Goal: Task Accomplishment & Management: Use online tool/utility

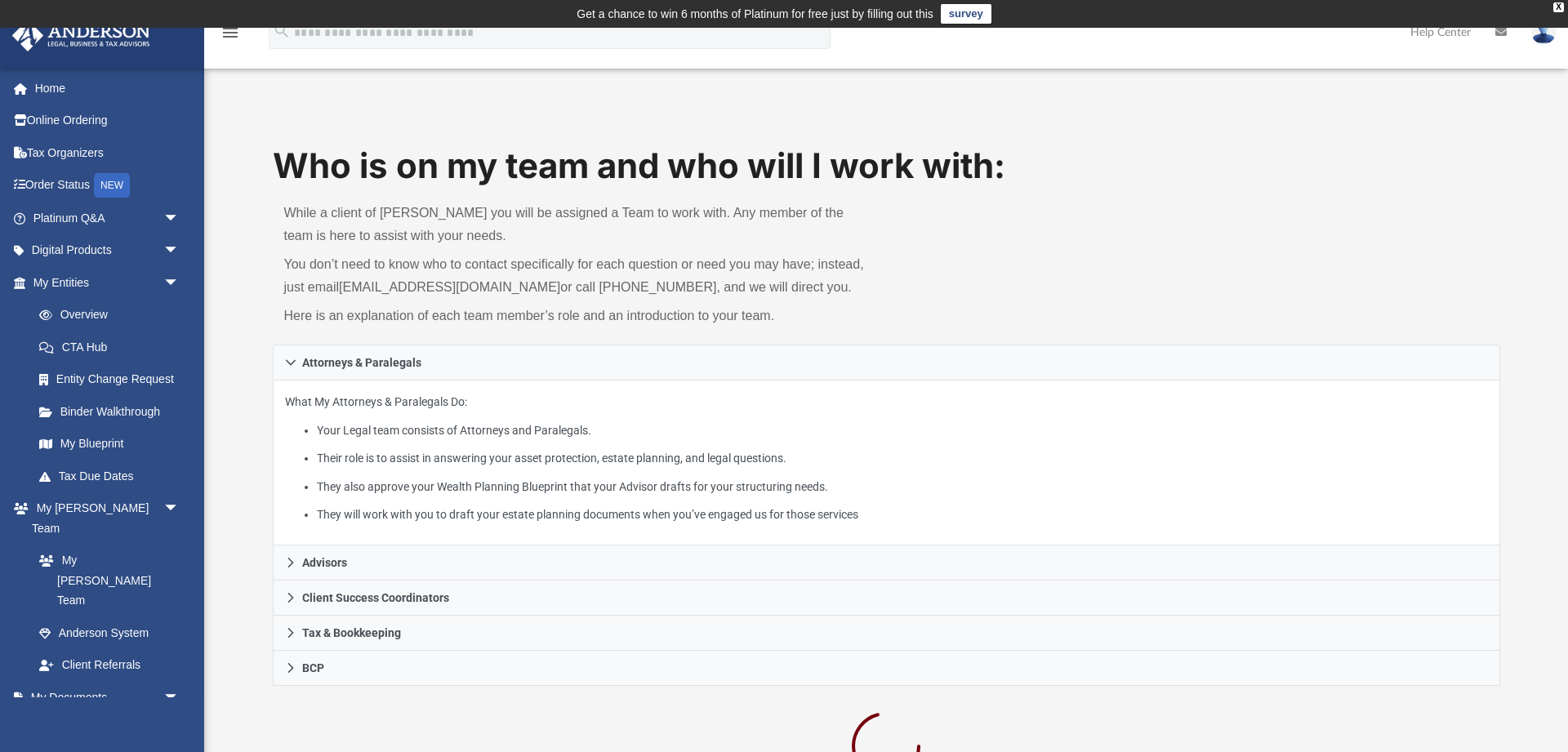
click at [102, 33] on img at bounding box center [81, 35] width 148 height 32
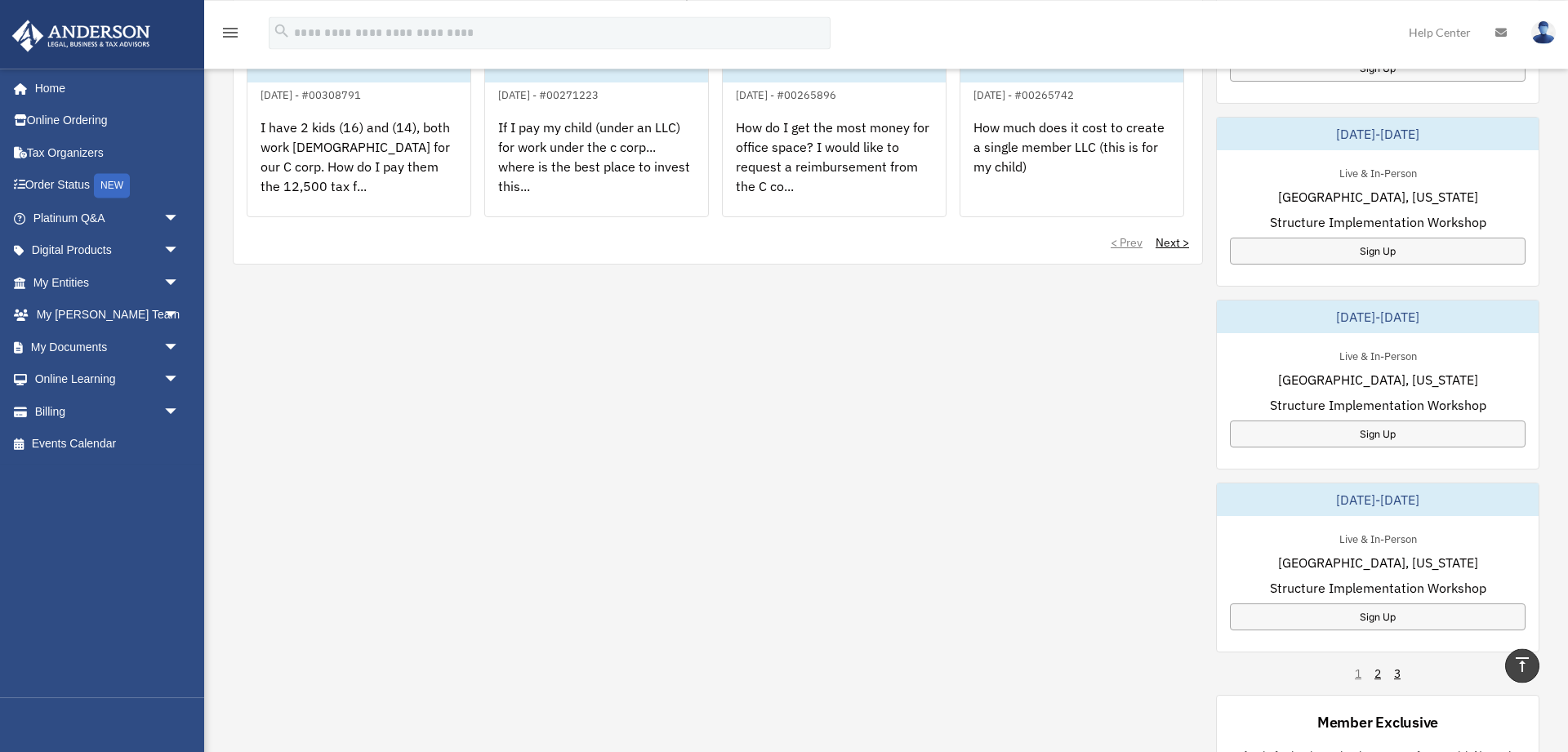
scroll to position [882, 0]
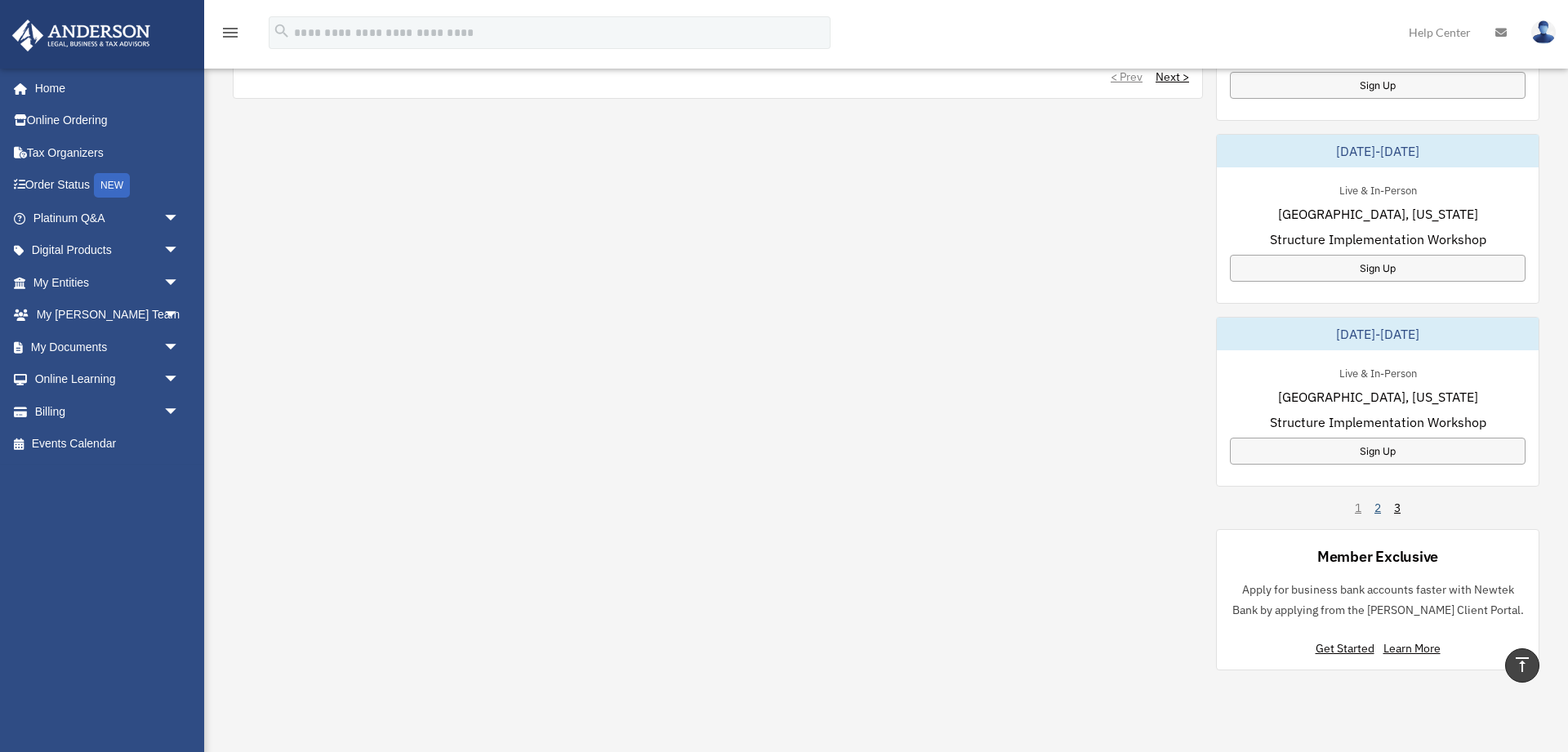
click at [1375, 509] on link "2" at bounding box center [1378, 508] width 7 height 16
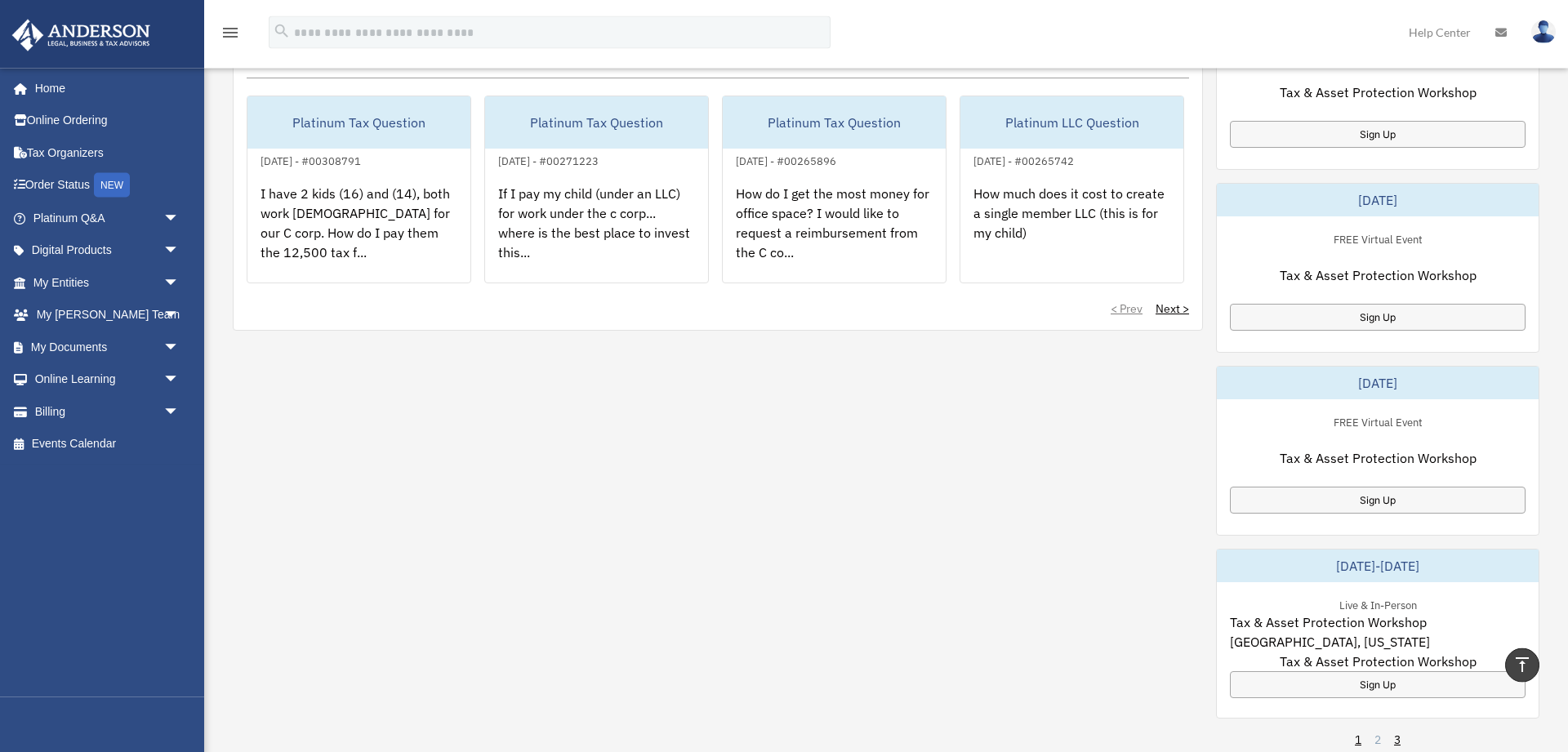
scroll to position [617, 0]
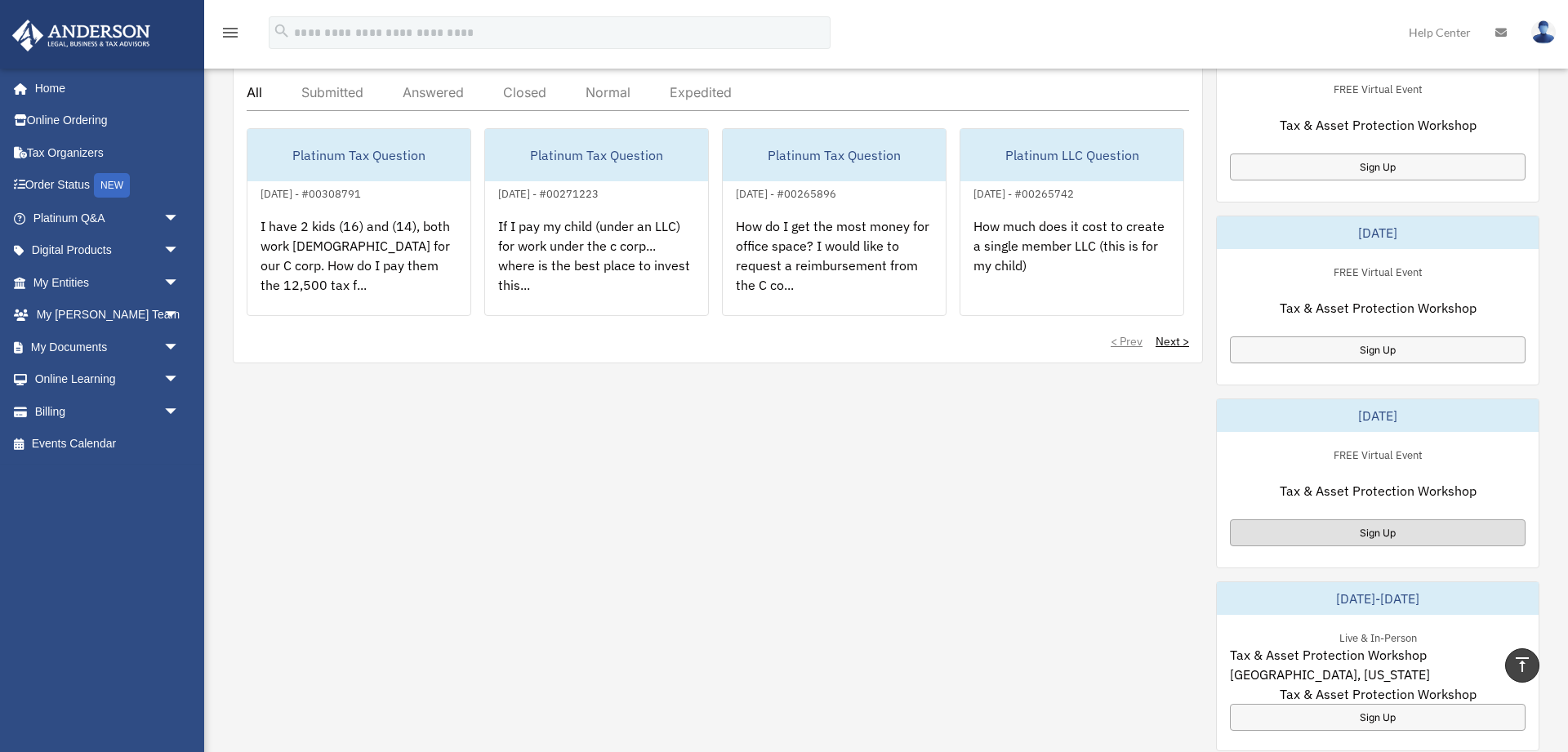
click at [1349, 527] on div "Sign Up" at bounding box center [1378, 532] width 296 height 27
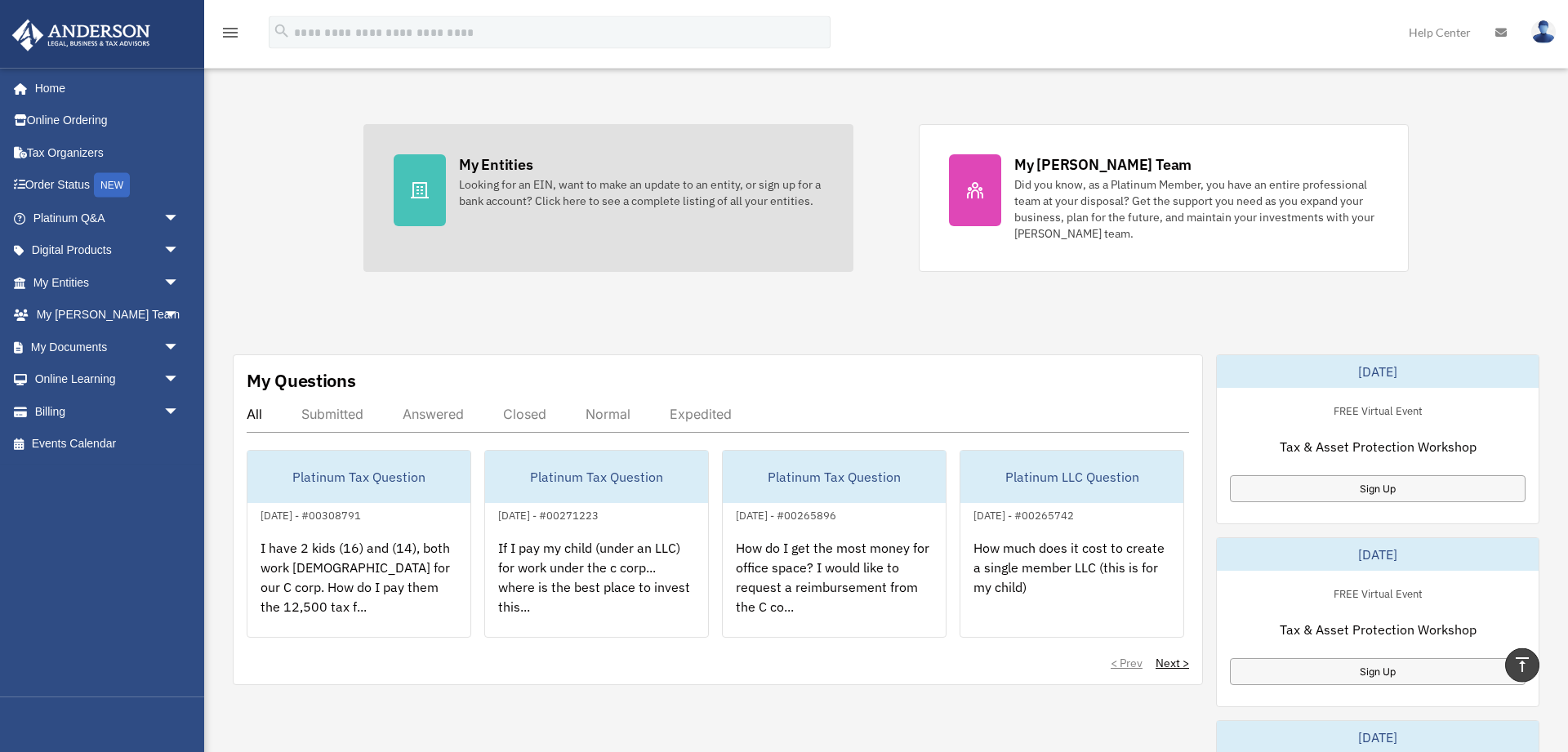
scroll to position [265, 0]
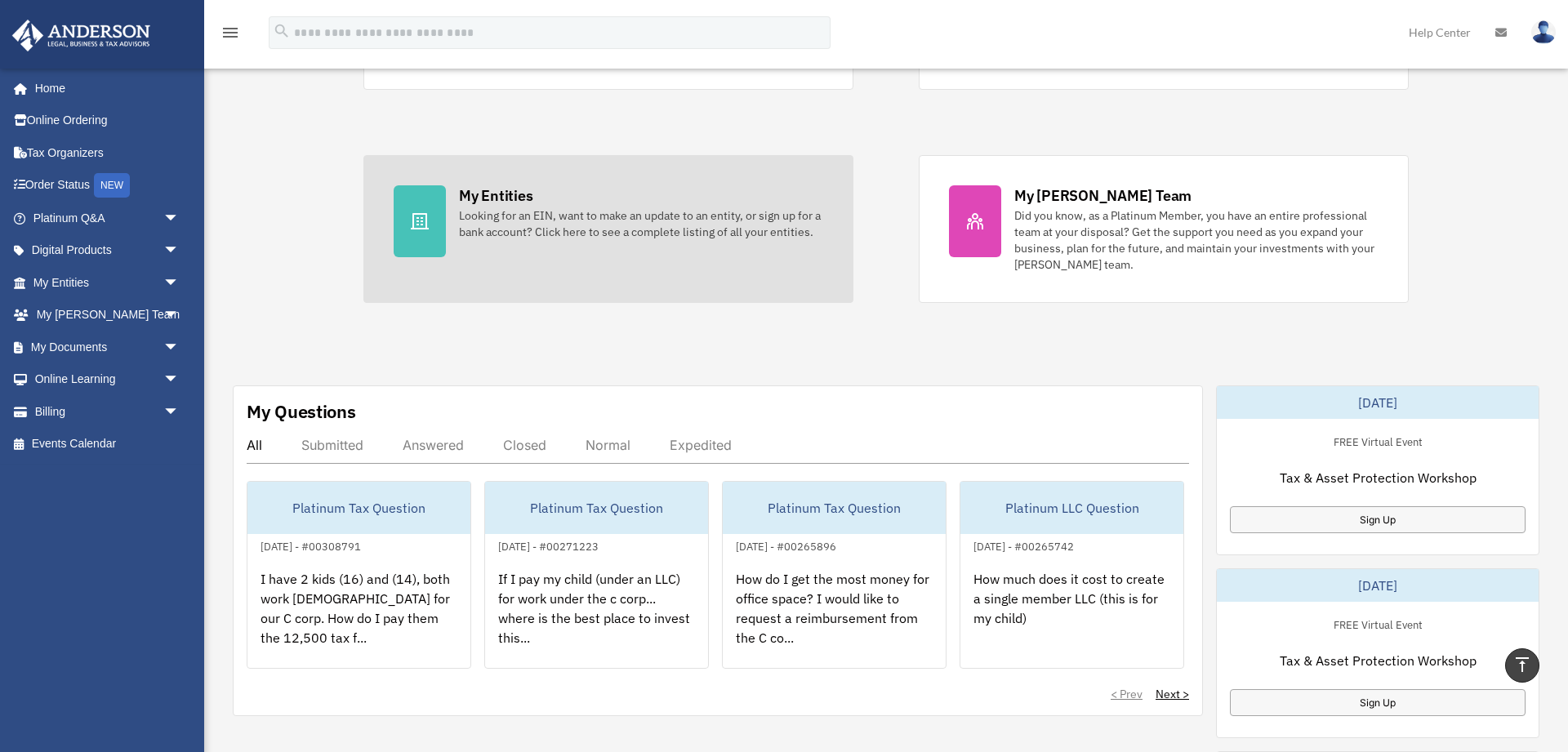
click at [622, 208] on div "My Entities Looking for an EIN, want to make an update to an entity, or sign up…" at bounding box center [641, 212] width 364 height 55
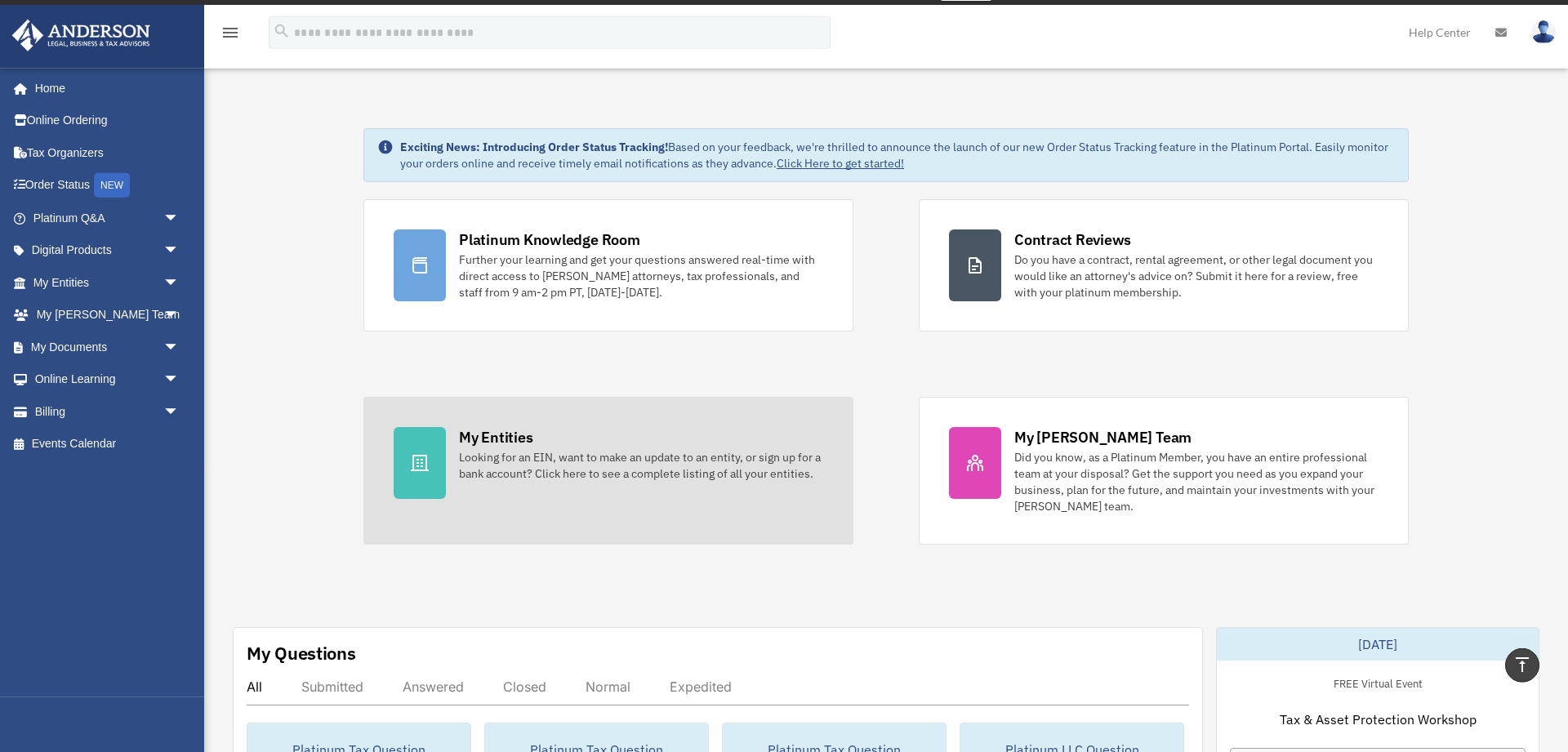
scroll to position [0, 0]
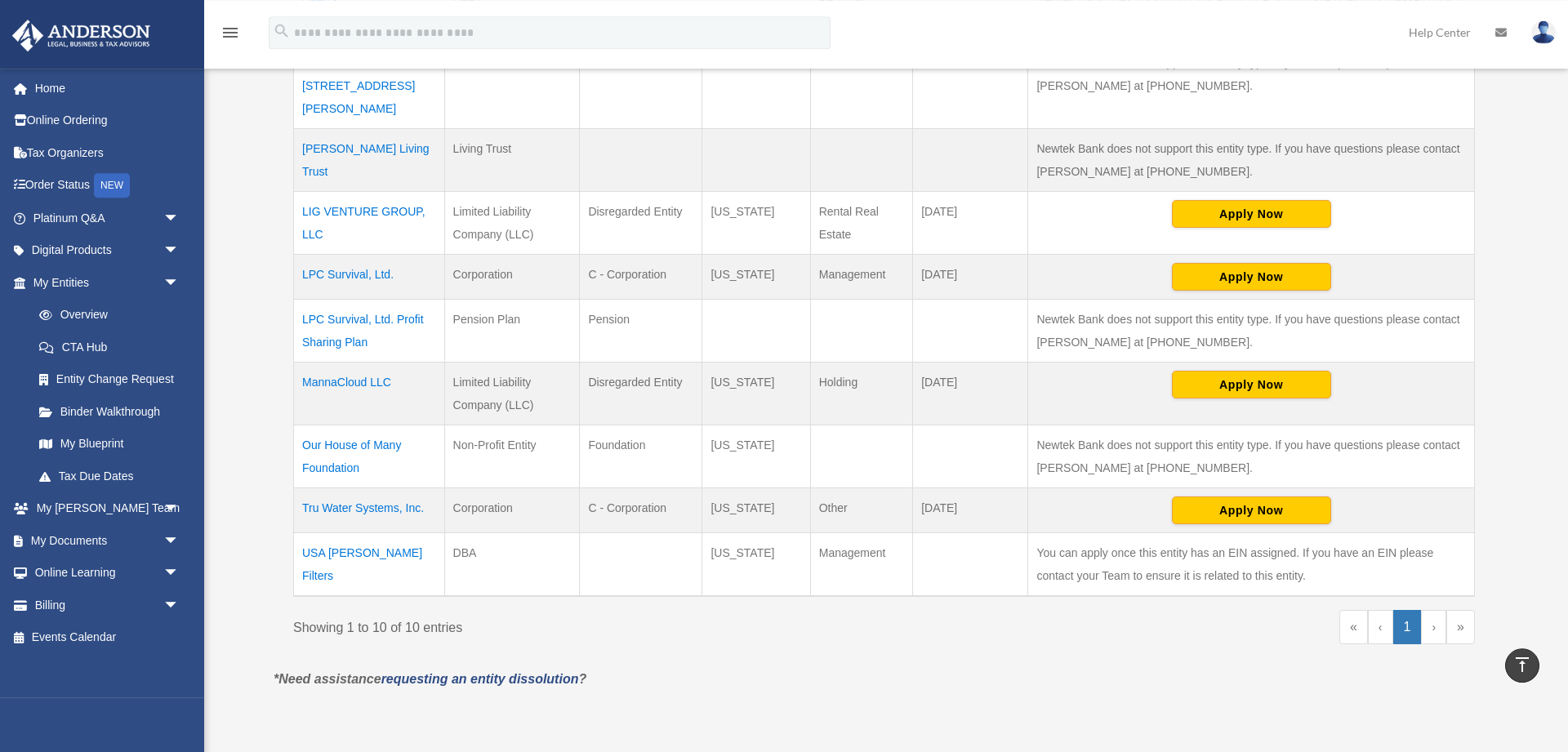
scroll to position [529, 0]
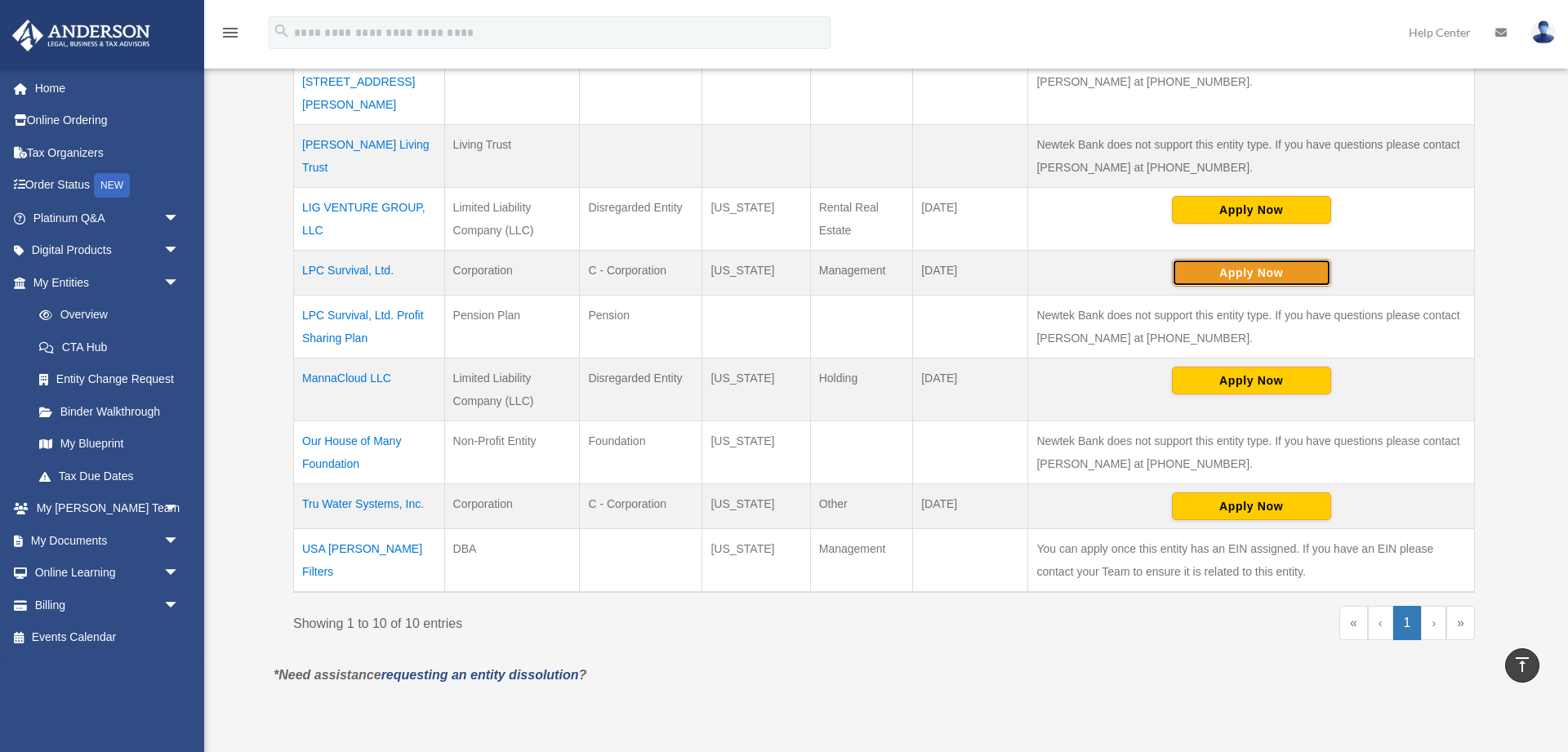
click at [1203, 259] on button "Apply Now" at bounding box center [1251, 273] width 159 height 28
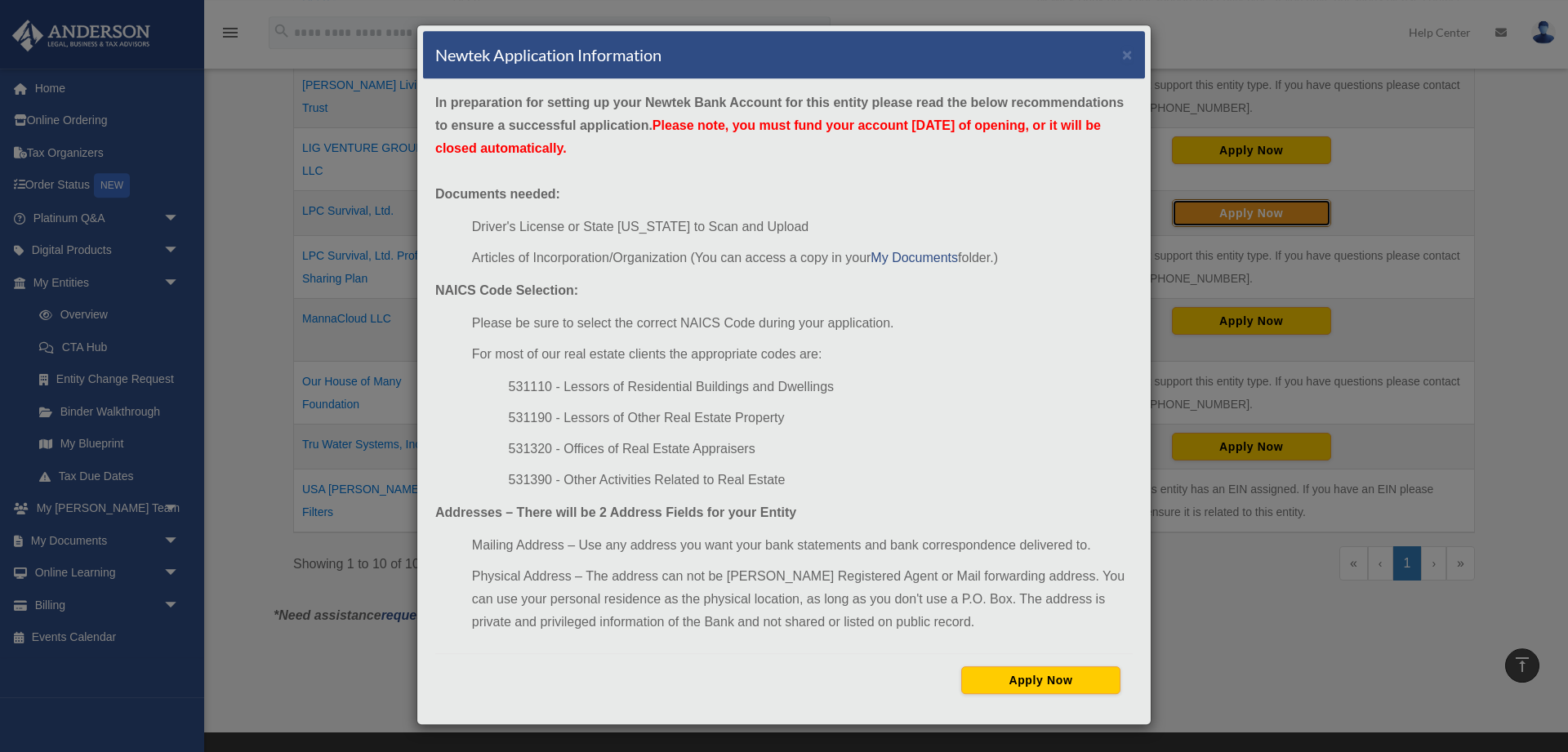
scroll to position [617, 0]
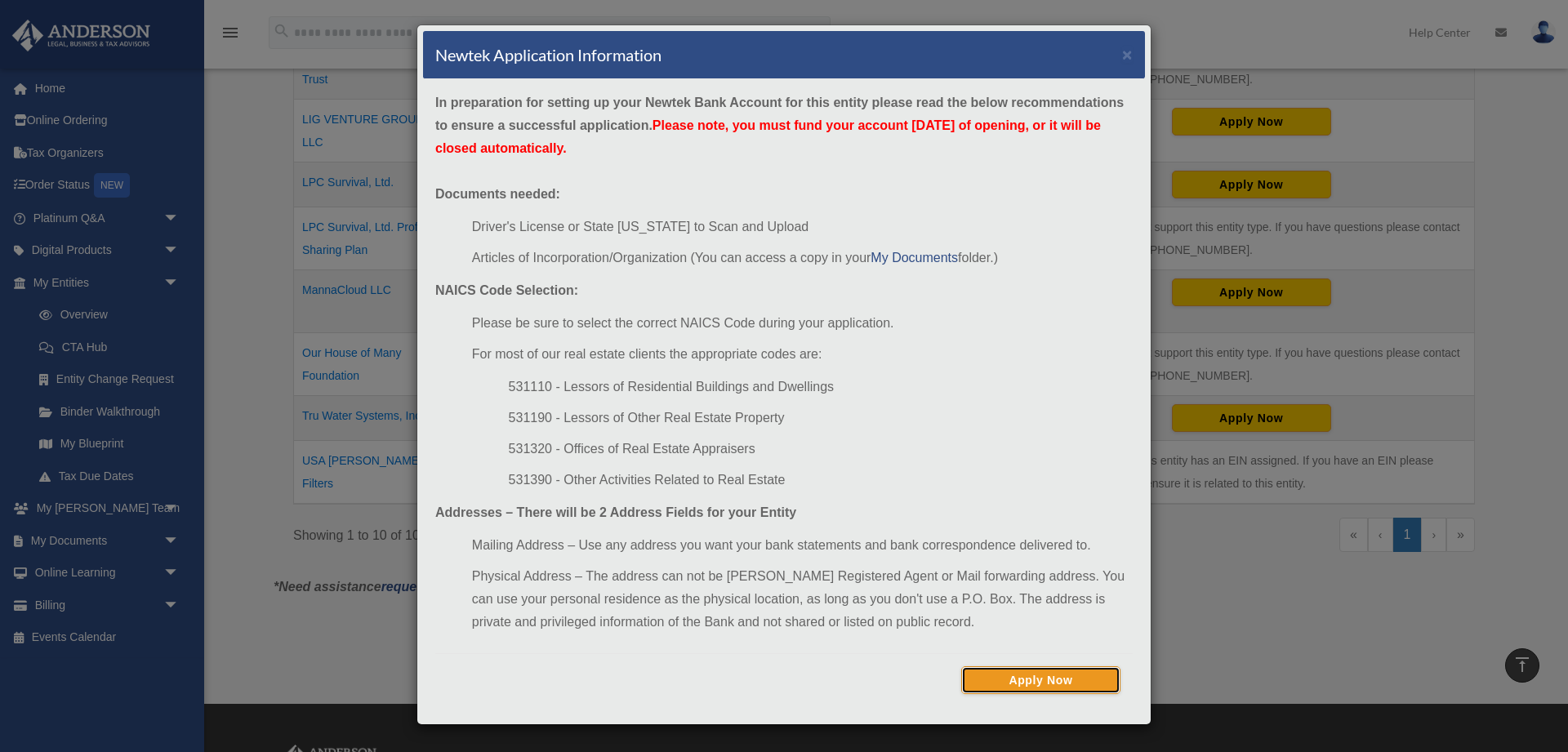
click at [1070, 685] on button "Apply Now" at bounding box center [1040, 680] width 159 height 28
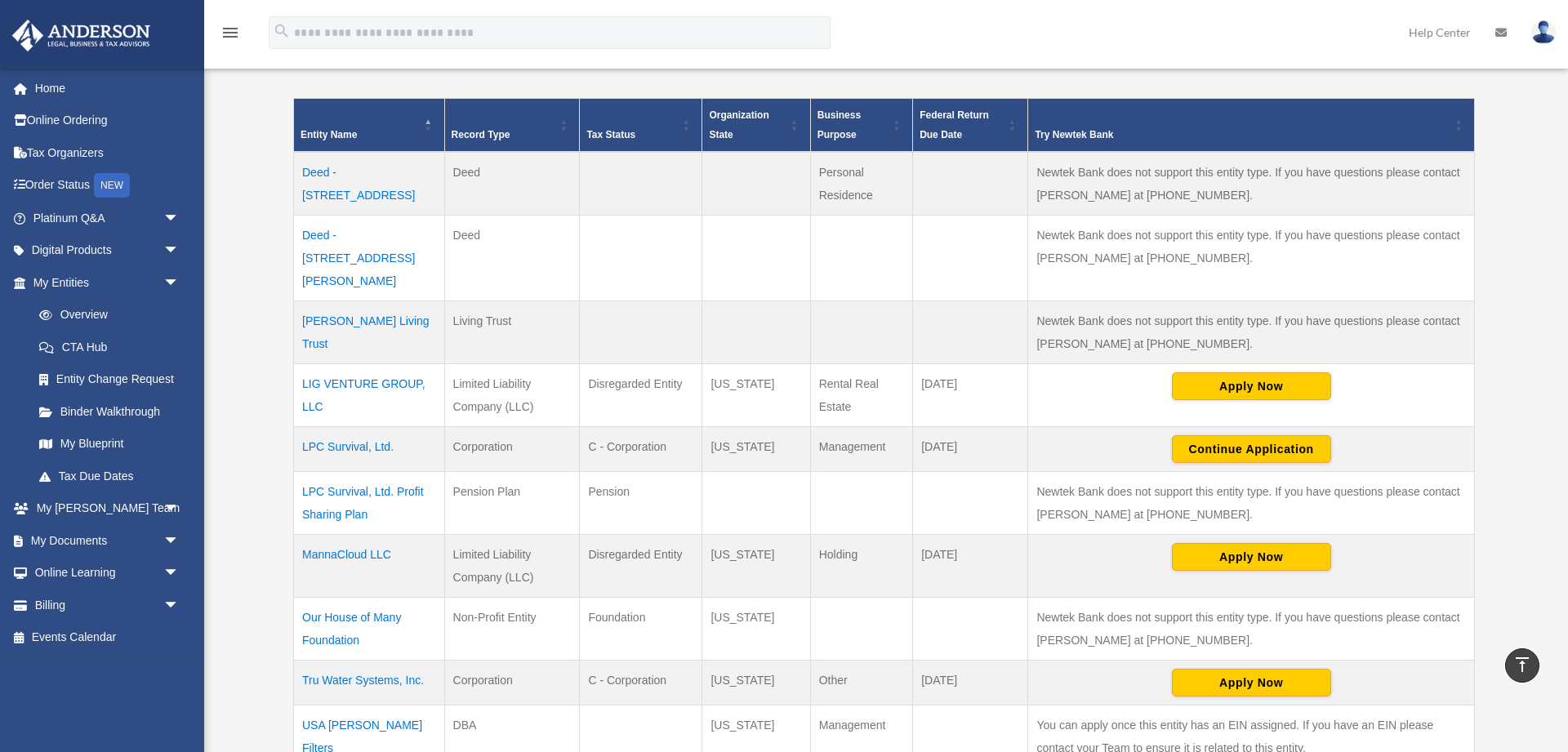
scroll to position [88, 0]
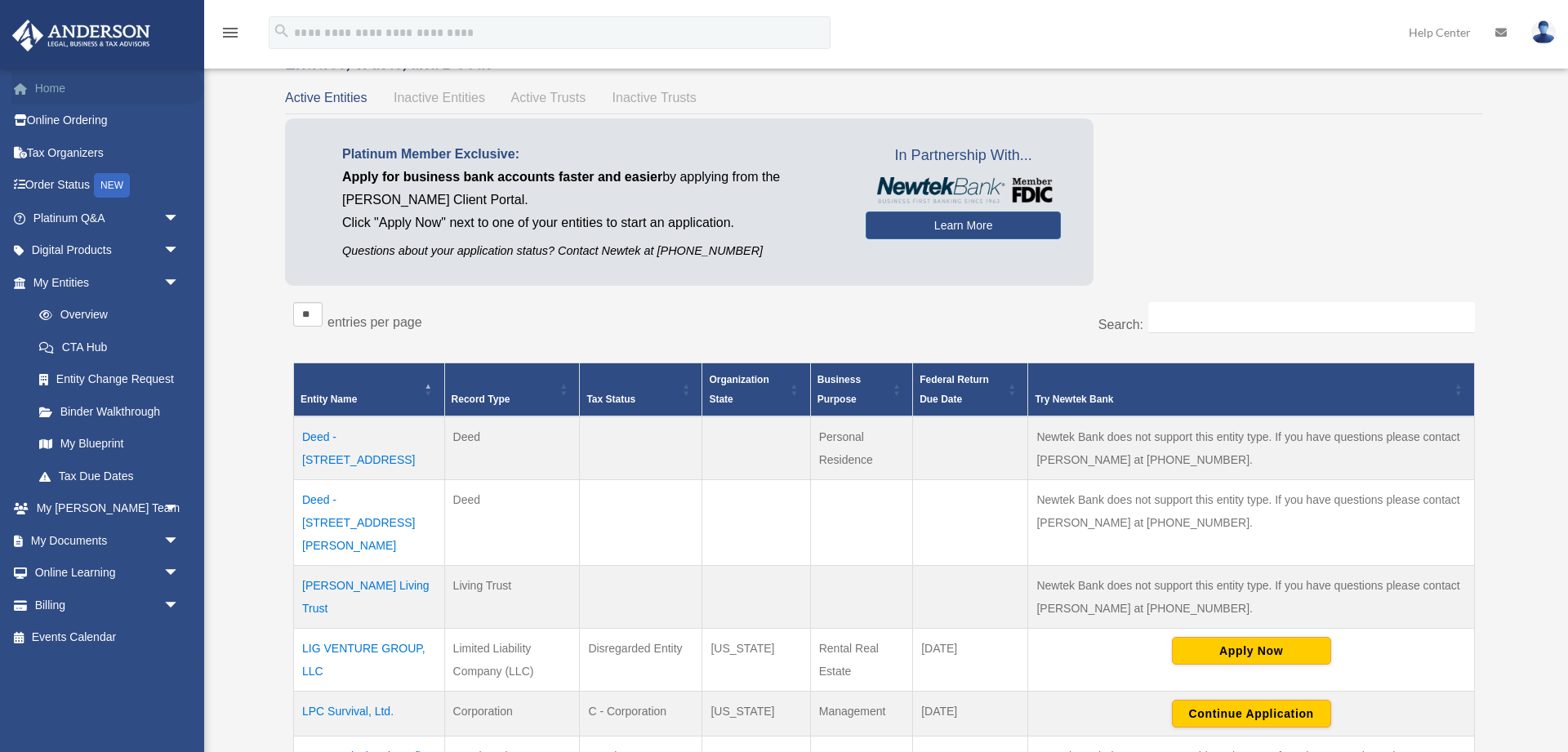
click at [60, 93] on link "Home" at bounding box center [108, 88] width 193 height 33
